Goal: Information Seeking & Learning: Learn about a topic

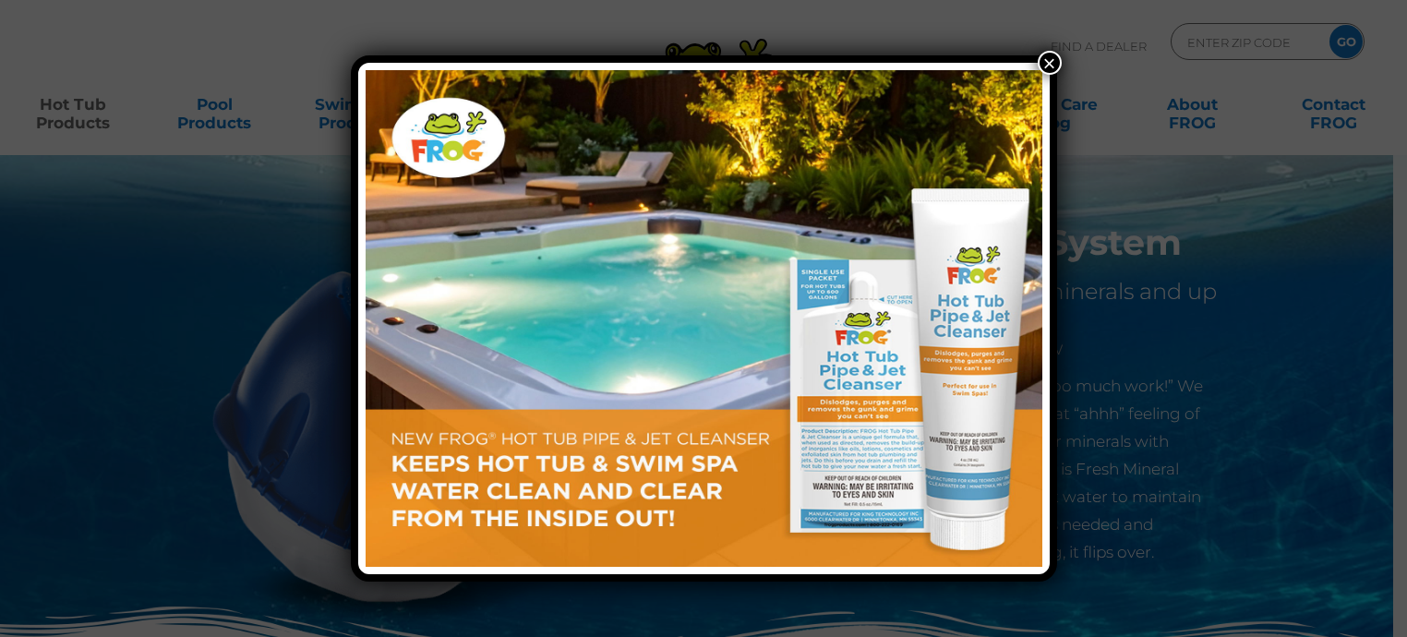
click at [1045, 60] on button "×" at bounding box center [1050, 63] width 24 height 24
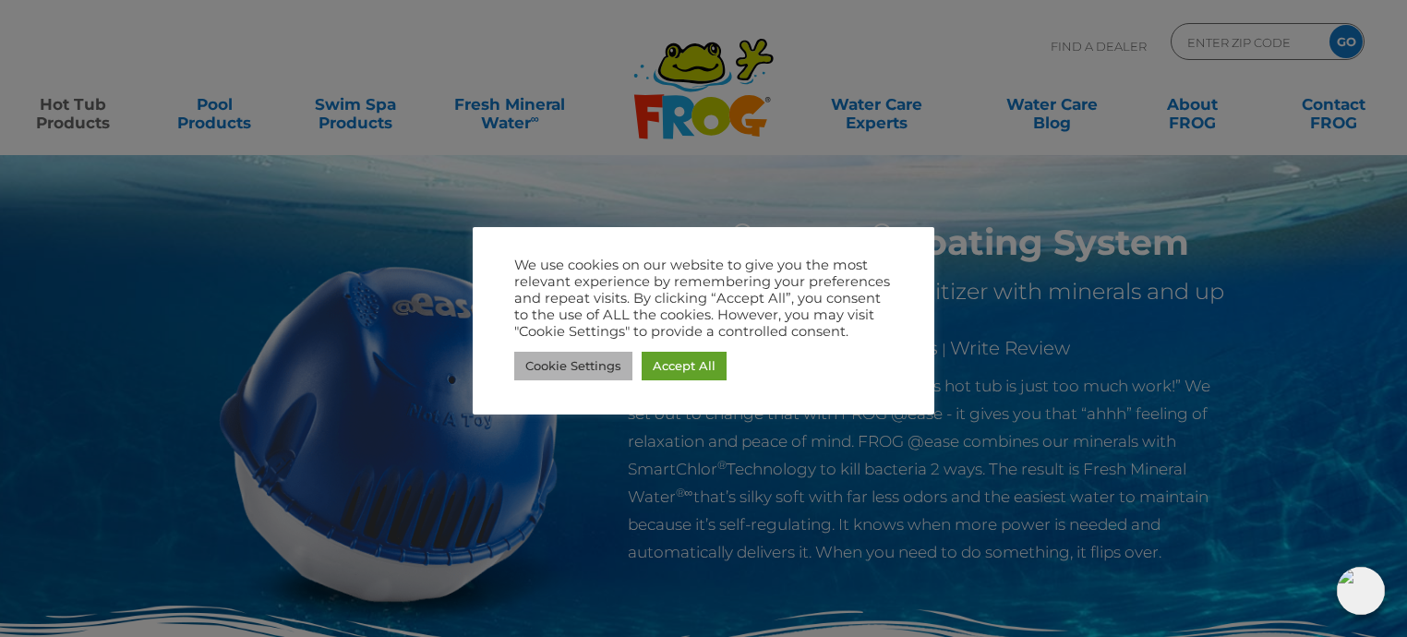
click at [576, 359] on link "Cookie Settings" at bounding box center [573, 366] width 118 height 29
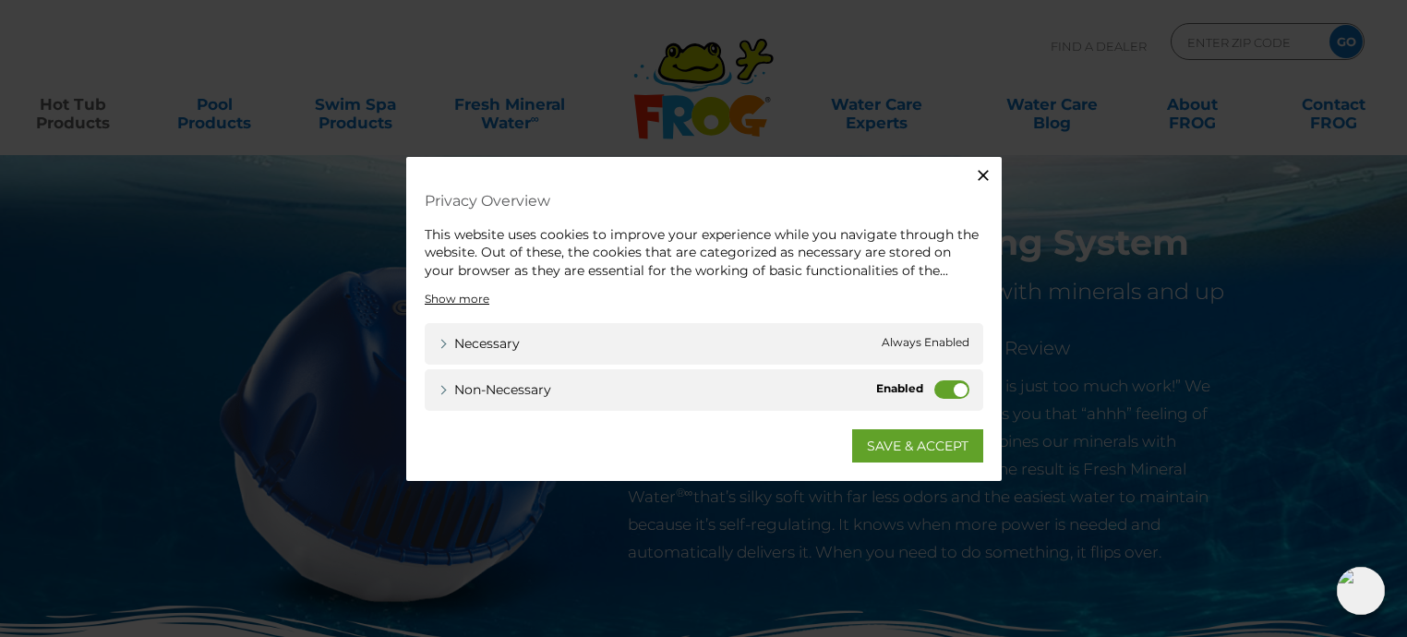
click at [938, 392] on label "Non-necessary" at bounding box center [952, 389] width 35 height 18
click at [0, 0] on input "Non-necessary" at bounding box center [0, 0] width 0 height 0
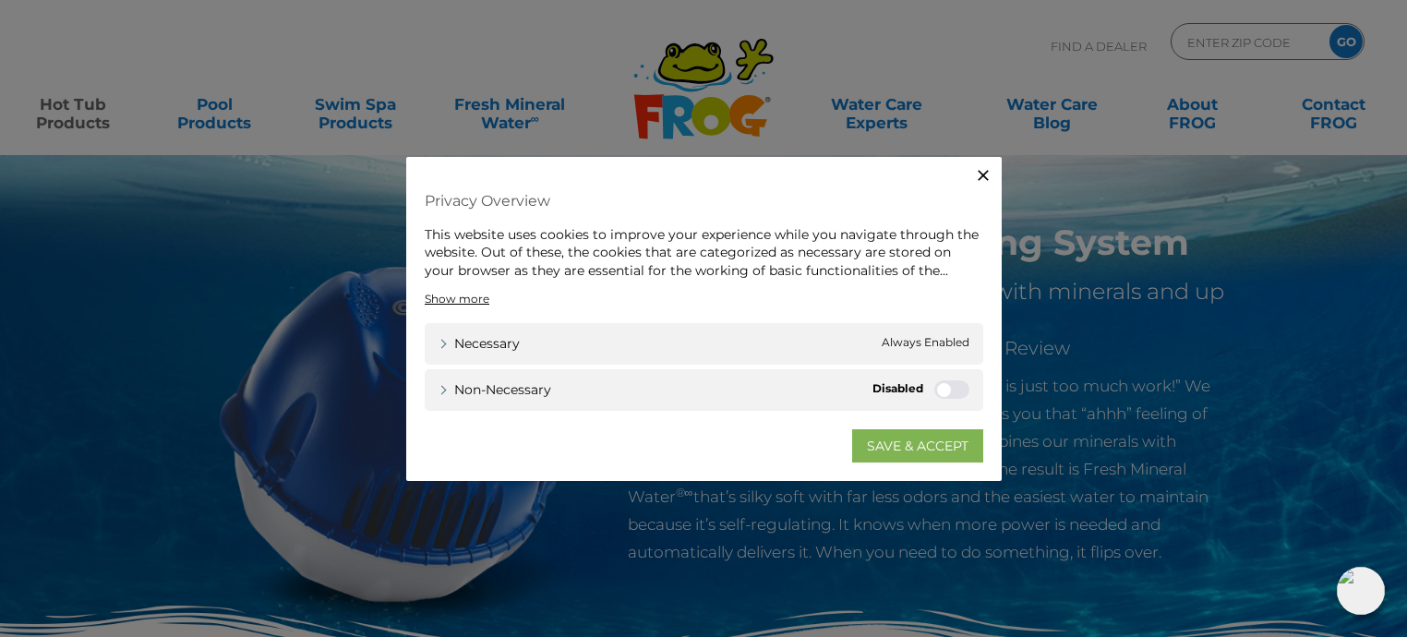
click at [903, 442] on link "SAVE & ACCEPT" at bounding box center [917, 445] width 131 height 33
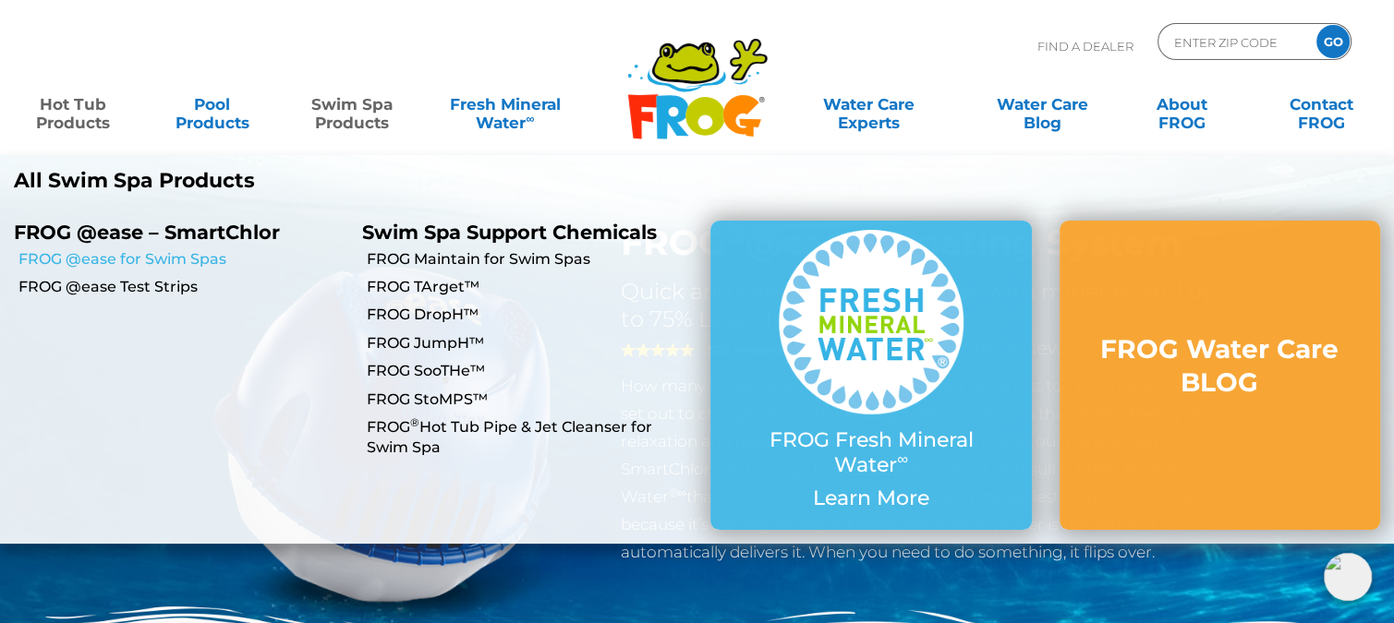
click at [123, 257] on link "FROG @ease for Swim Spas" at bounding box center [183, 259] width 330 height 20
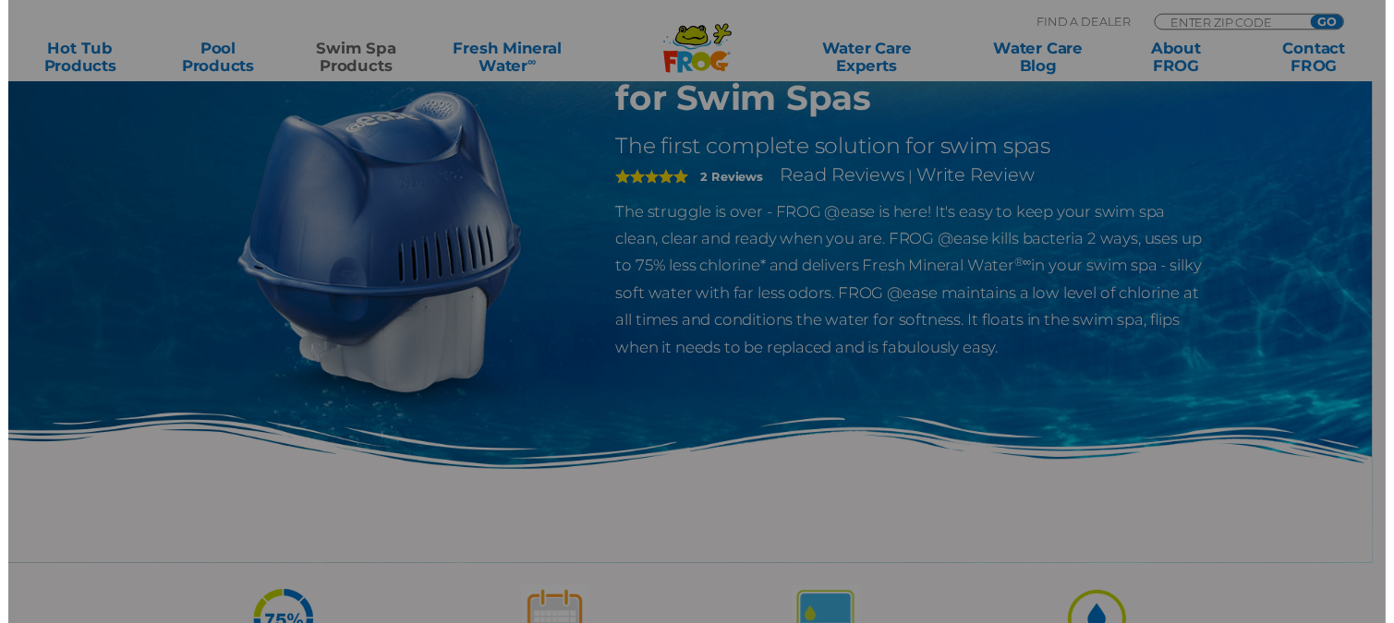
scroll to position [277, 0]
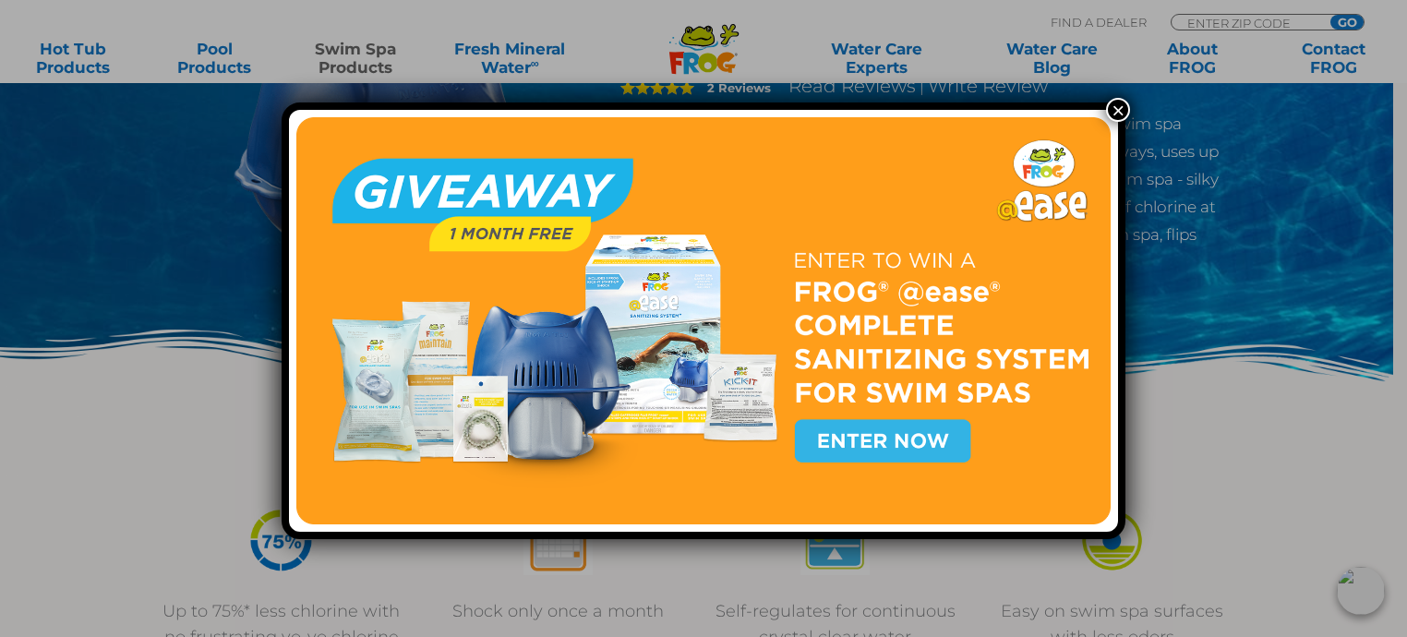
click at [1112, 112] on button "×" at bounding box center [1118, 110] width 24 height 24
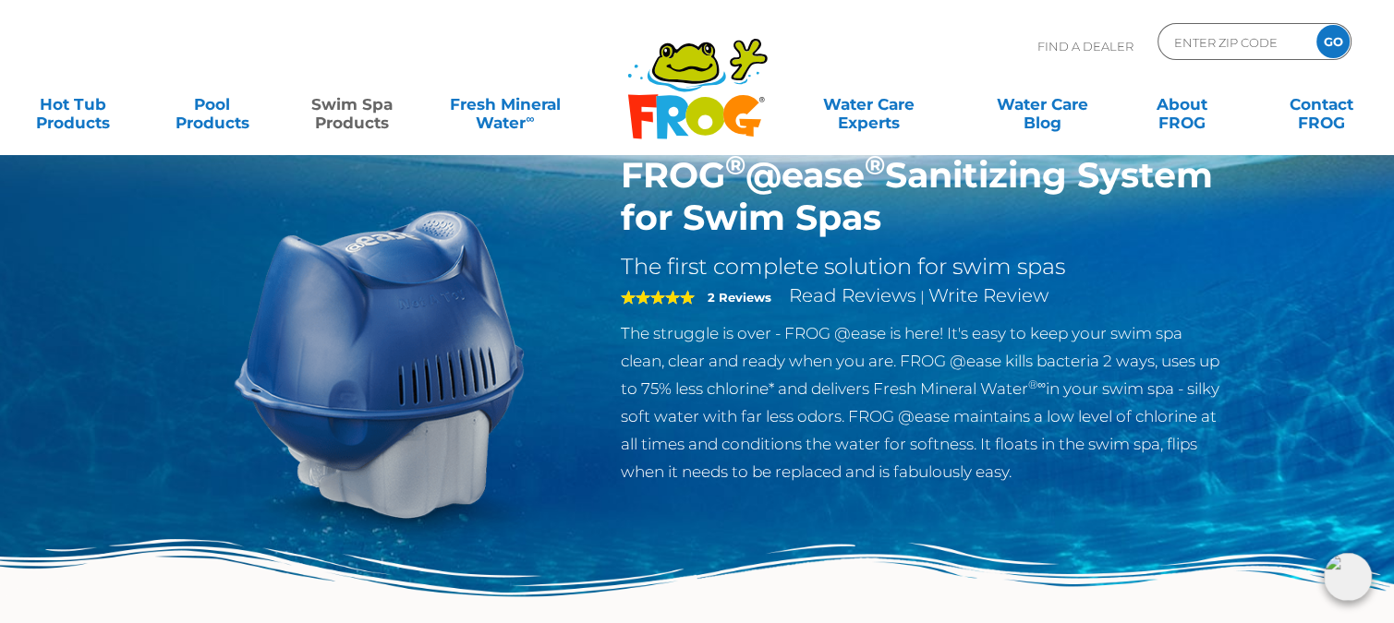
scroll to position [0, 0]
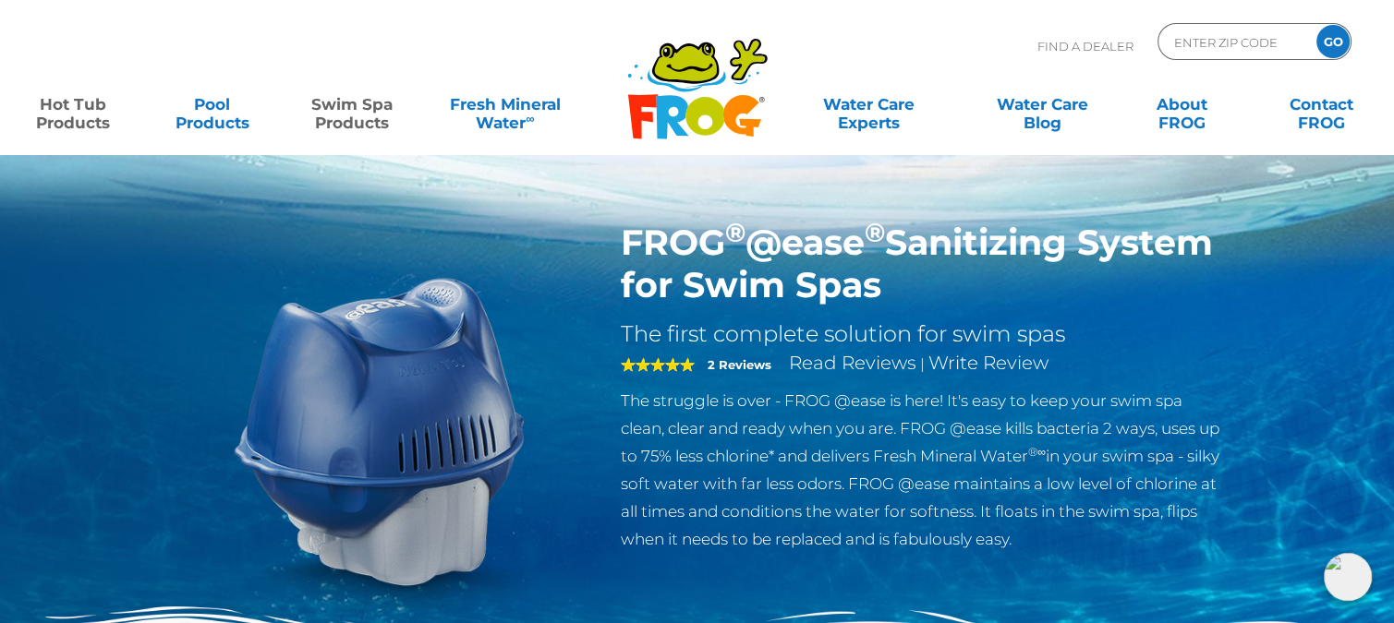
click at [60, 107] on link "Hot Tub Products" at bounding box center [72, 104] width 109 height 37
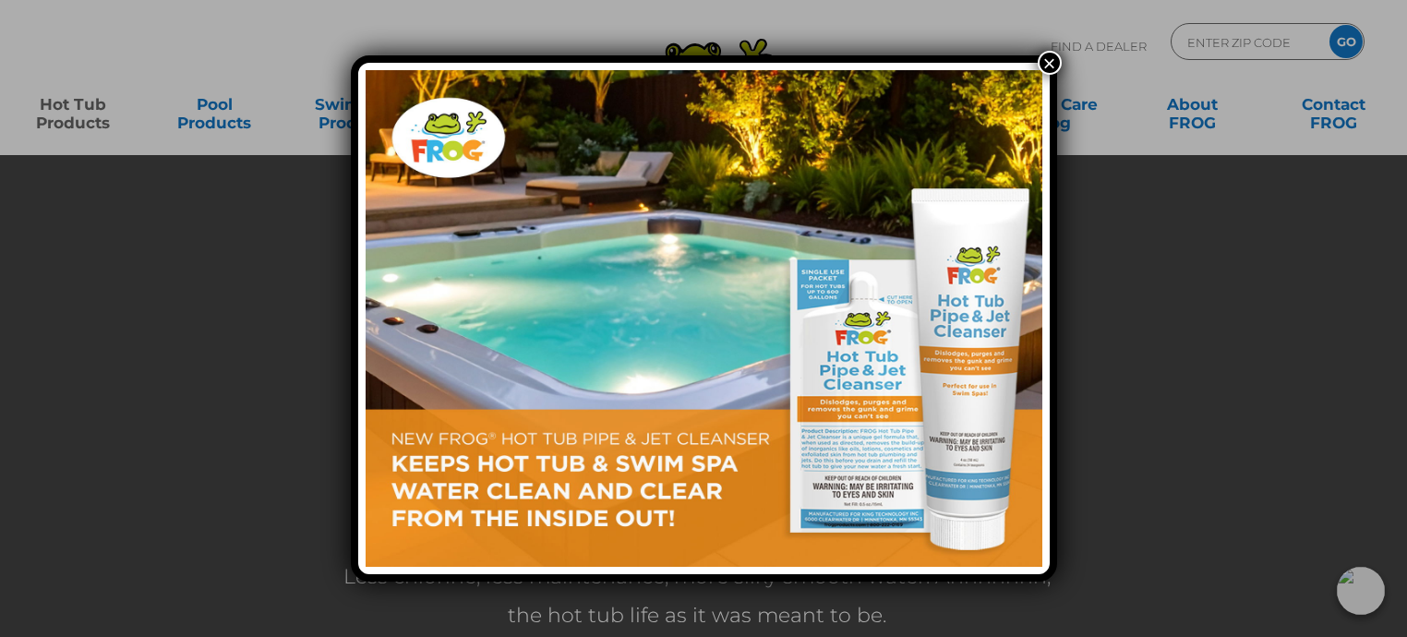
click at [1053, 66] on button "×" at bounding box center [1050, 63] width 24 height 24
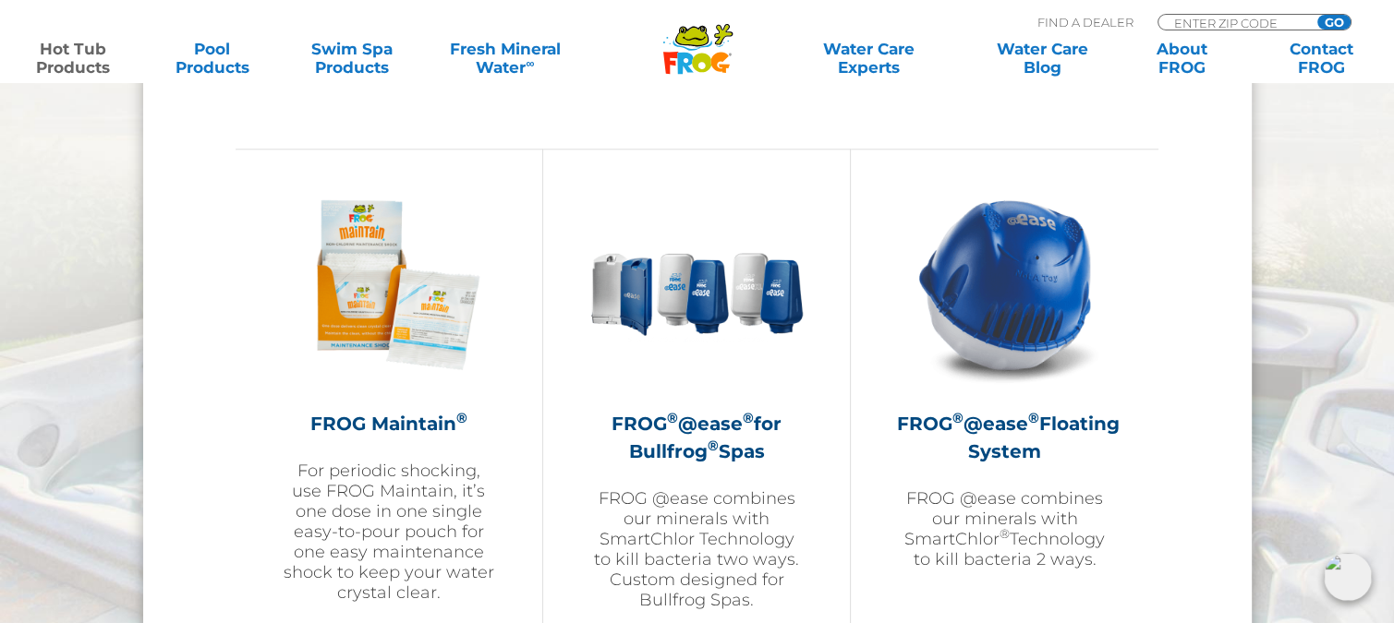
scroll to position [2032, 0]
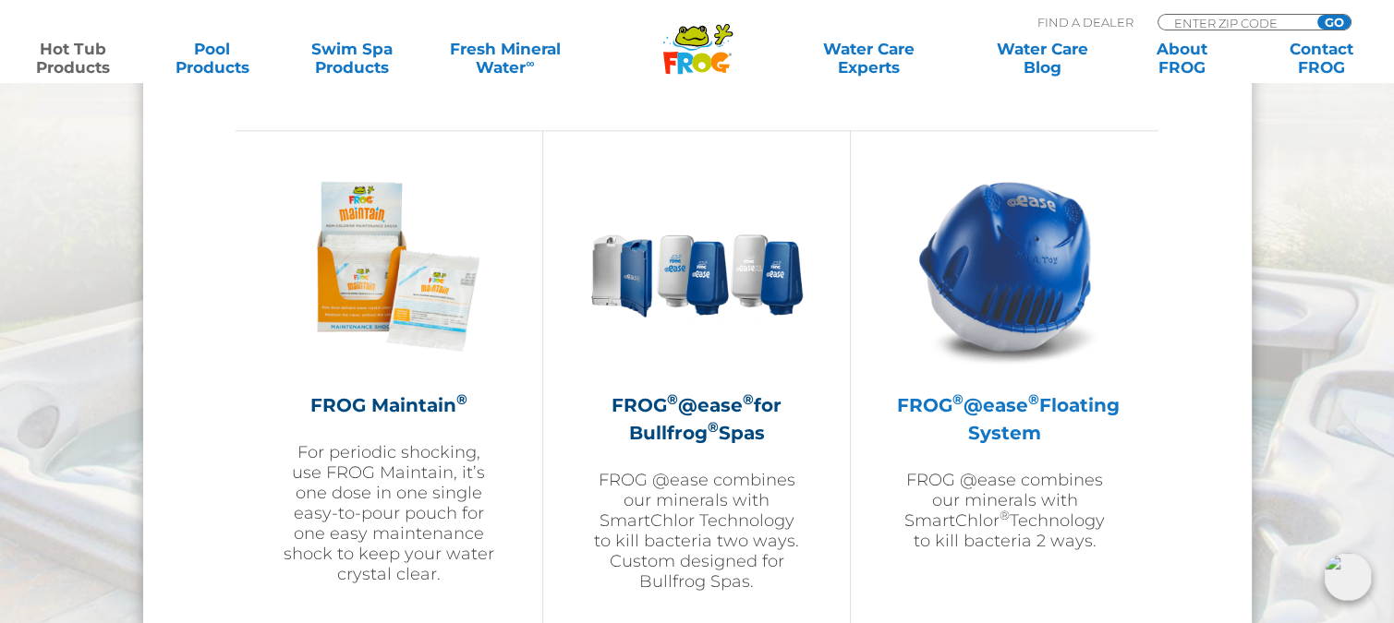
click at [1001, 404] on h2 "FROG ® @ease ® Floating System" at bounding box center [1004, 419] width 215 height 55
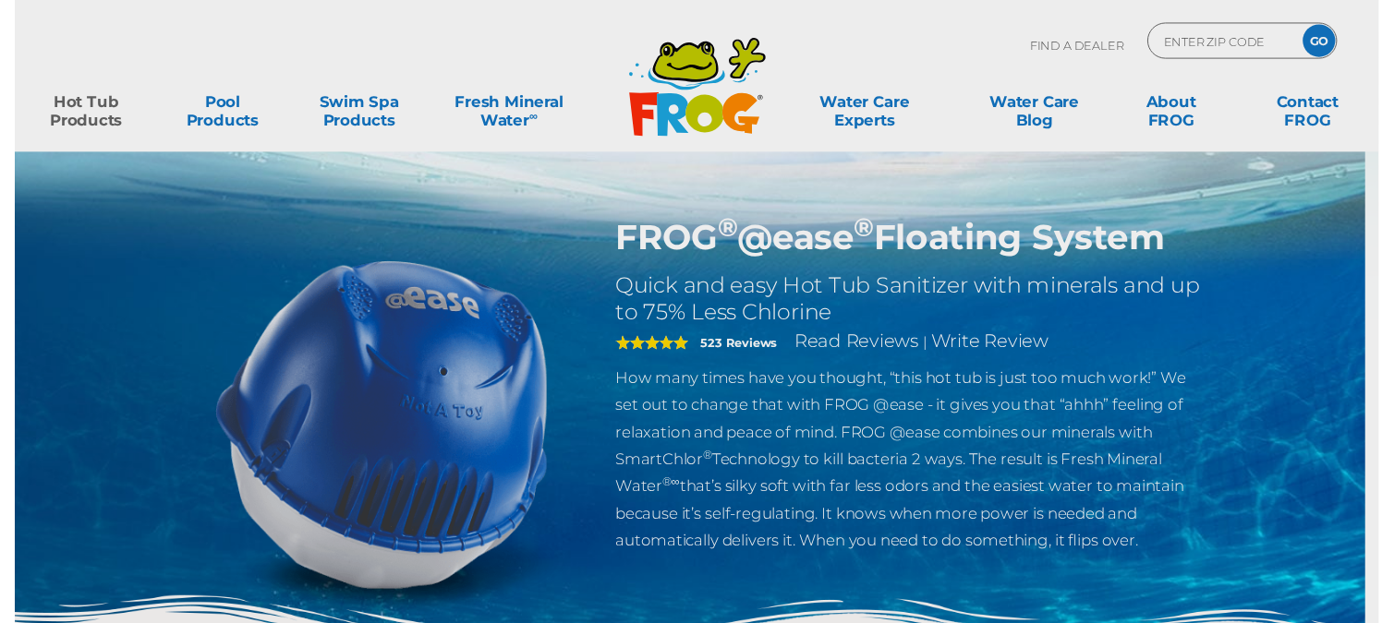
scroll to position [277, 0]
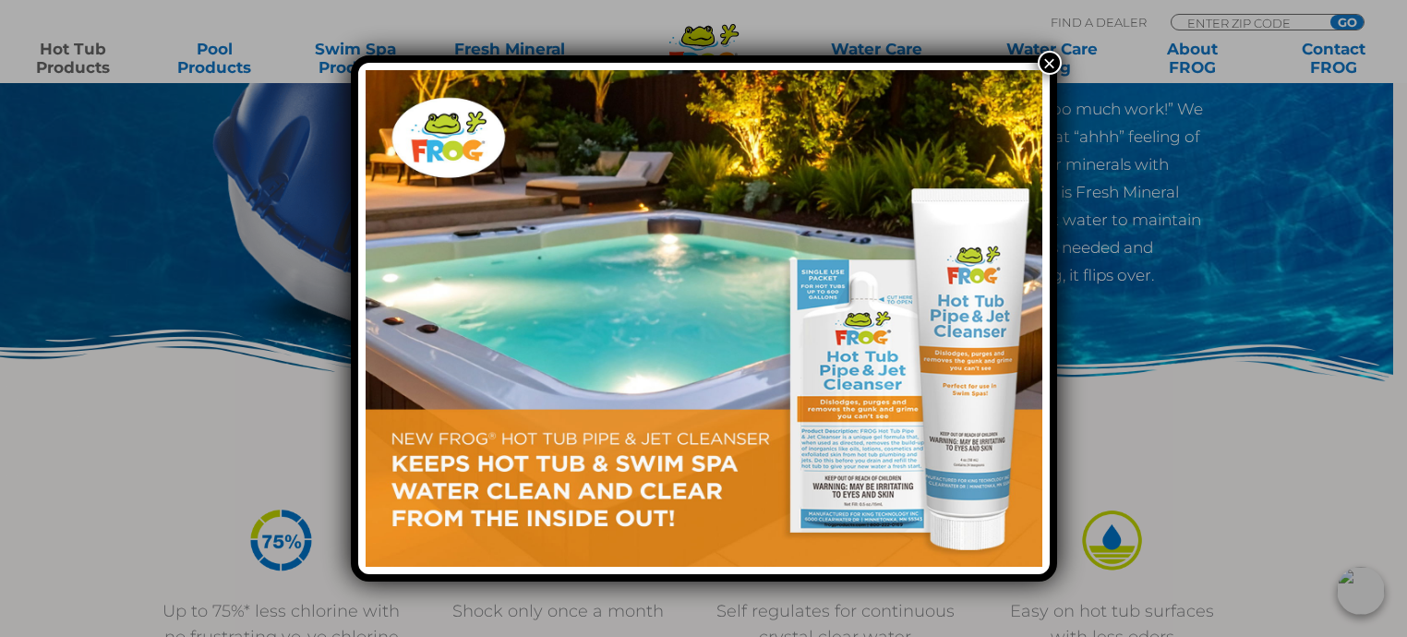
click at [1049, 66] on button "×" at bounding box center [1050, 63] width 24 height 24
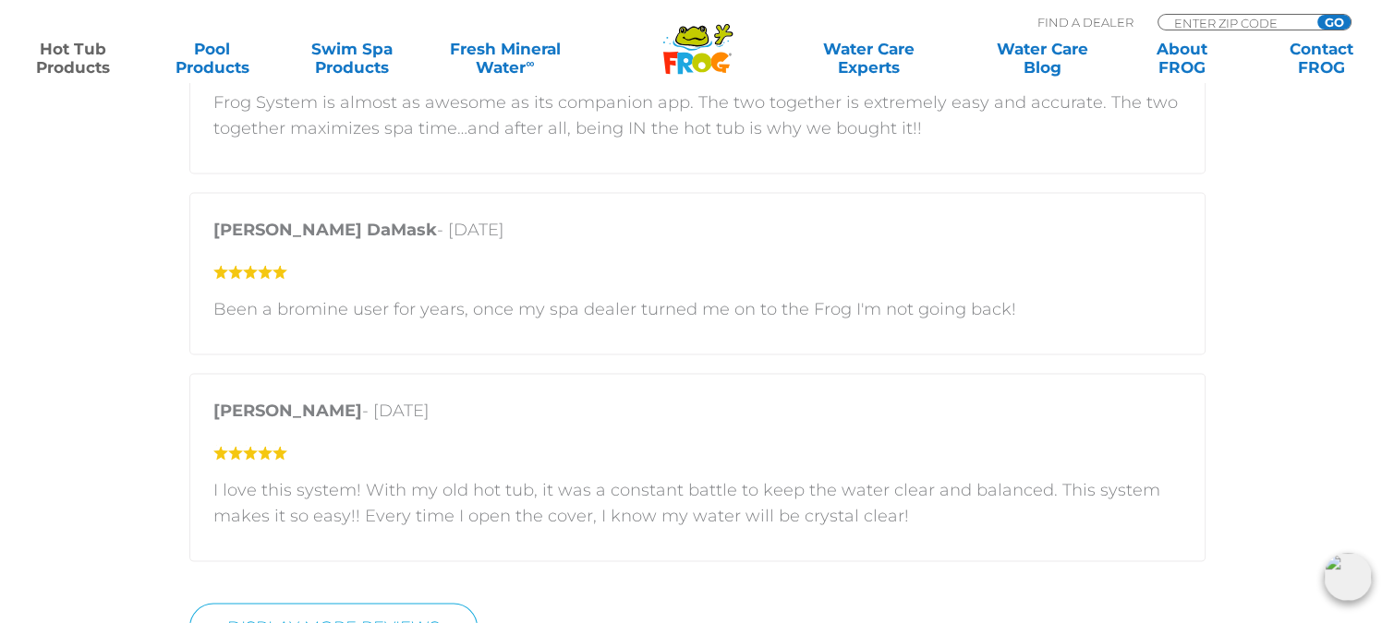
scroll to position [3694, 0]
